Goal: Information Seeking & Learning: Learn about a topic

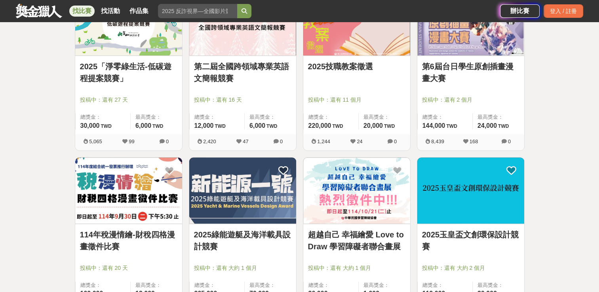
scroll to position [951, 0]
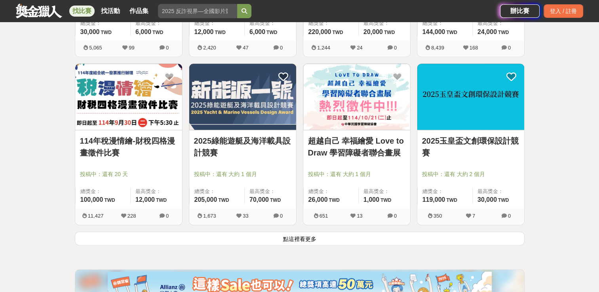
click at [292, 240] on button "點這裡看更多" at bounding box center [300, 239] width 450 height 14
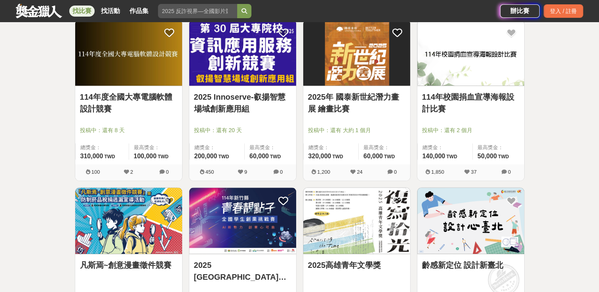
scroll to position [1149, 0]
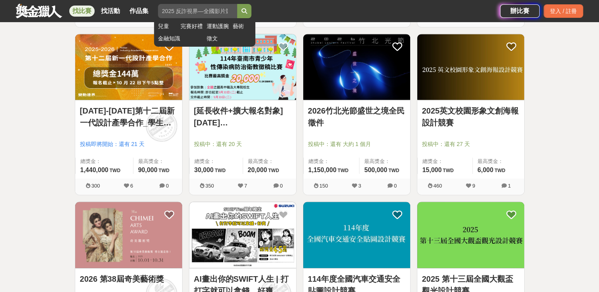
click at [195, 12] on input "search" at bounding box center [197, 11] width 79 height 14
type input "建築"
click at [237, 4] on button "submit" at bounding box center [244, 11] width 14 height 14
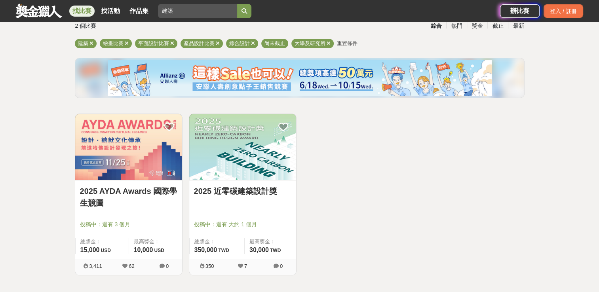
scroll to position [61, 0]
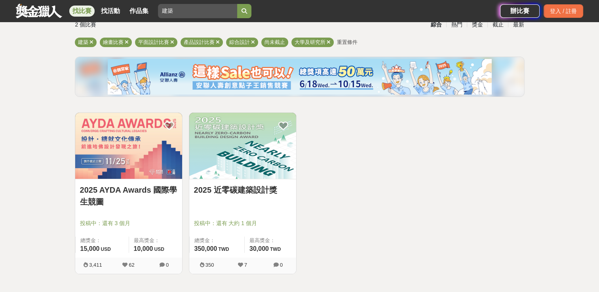
click at [271, 189] on link "2025 近零碳建築設計獎" at bounding box center [242, 190] width 97 height 12
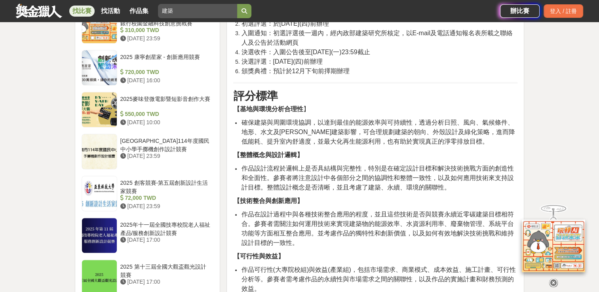
scroll to position [634, 0]
